Goal: Use online tool/utility: Utilize a website feature to perform a specific function

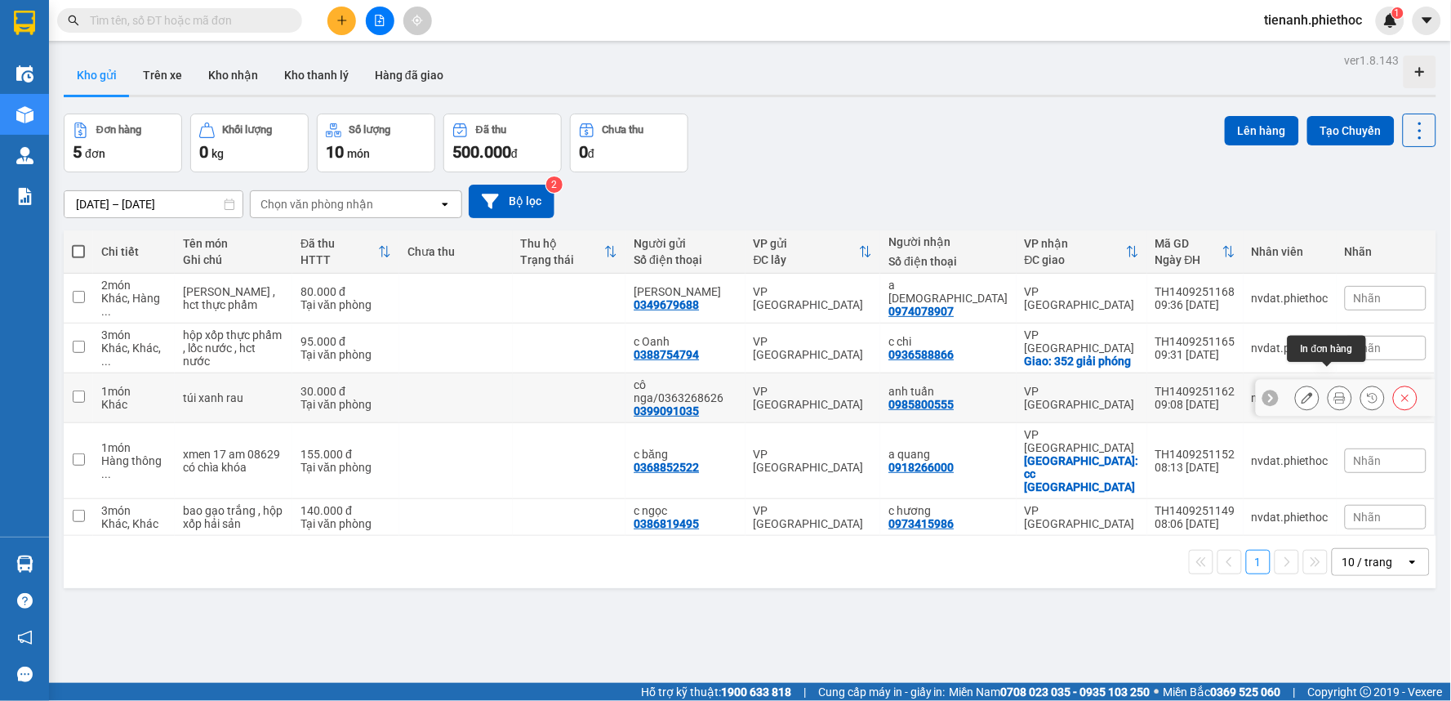
click at [1335, 392] on icon at bounding box center [1340, 397] width 11 height 11
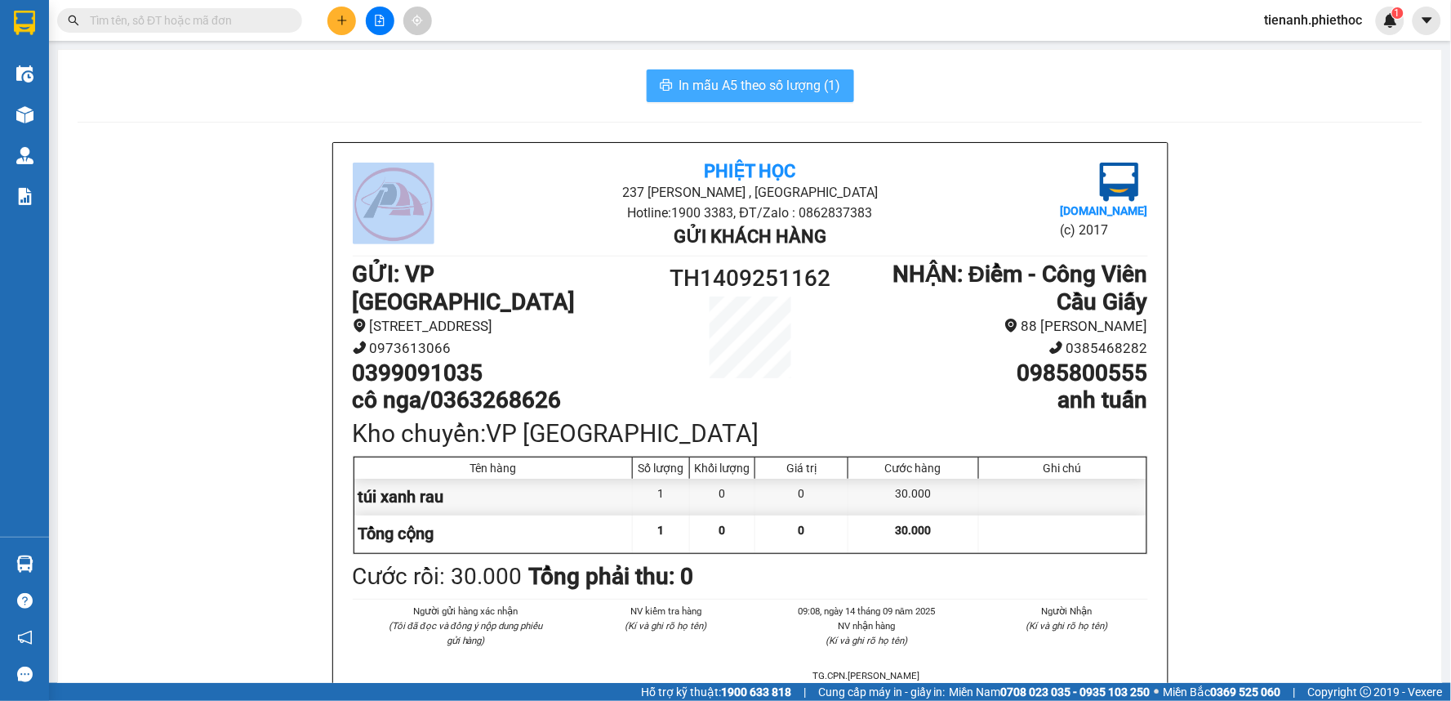
click at [834, 91] on span "In mẫu A5 theo số lượng (1)" at bounding box center [761, 85] width 162 height 20
click at [799, 93] on span "In mẫu A5 theo số lượng (1)" at bounding box center [761, 85] width 162 height 20
